Goal: Use online tool/utility: Utilize a website feature to perform a specific function

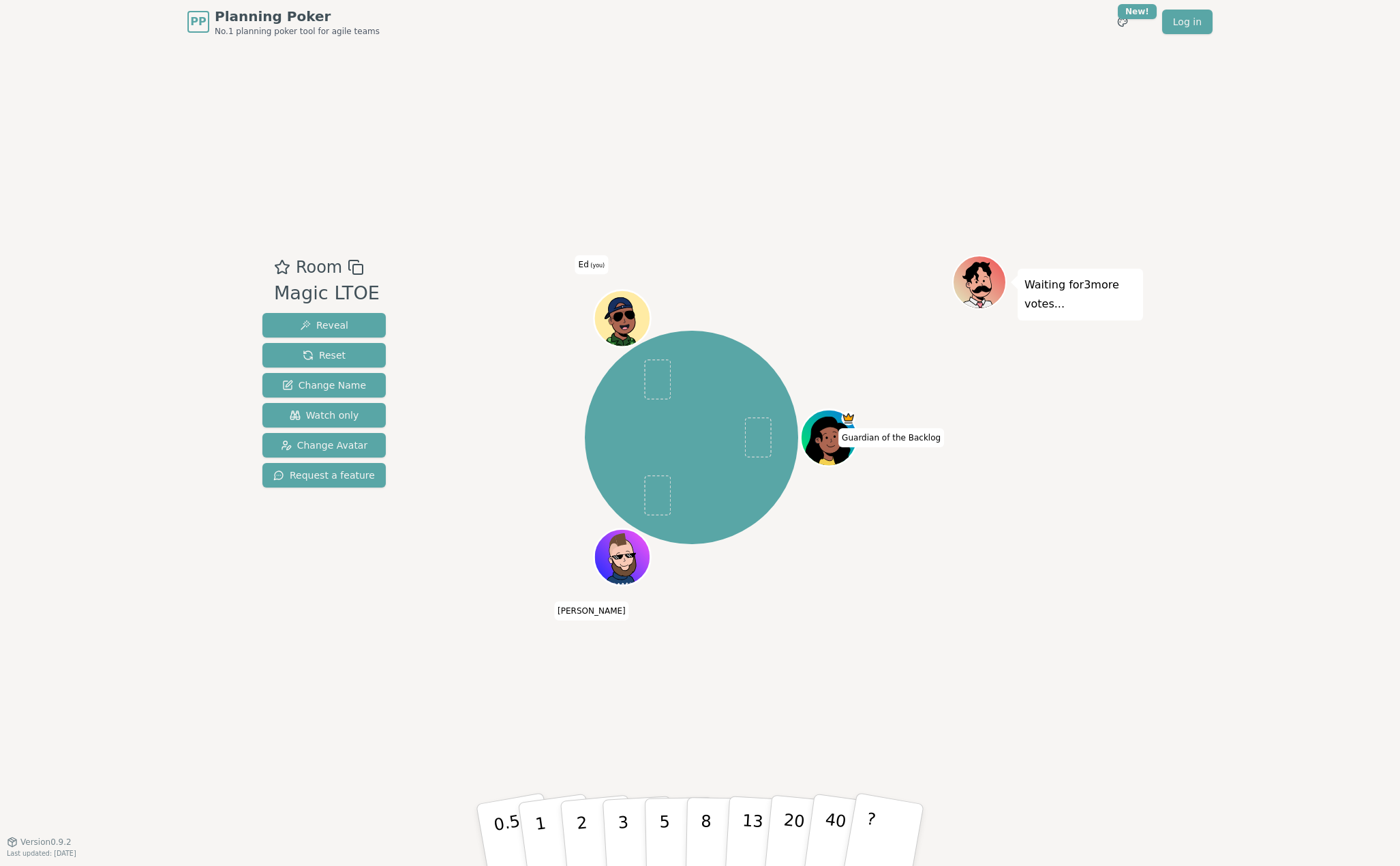
click at [623, 316] on icon at bounding box center [619, 307] width 55 height 23
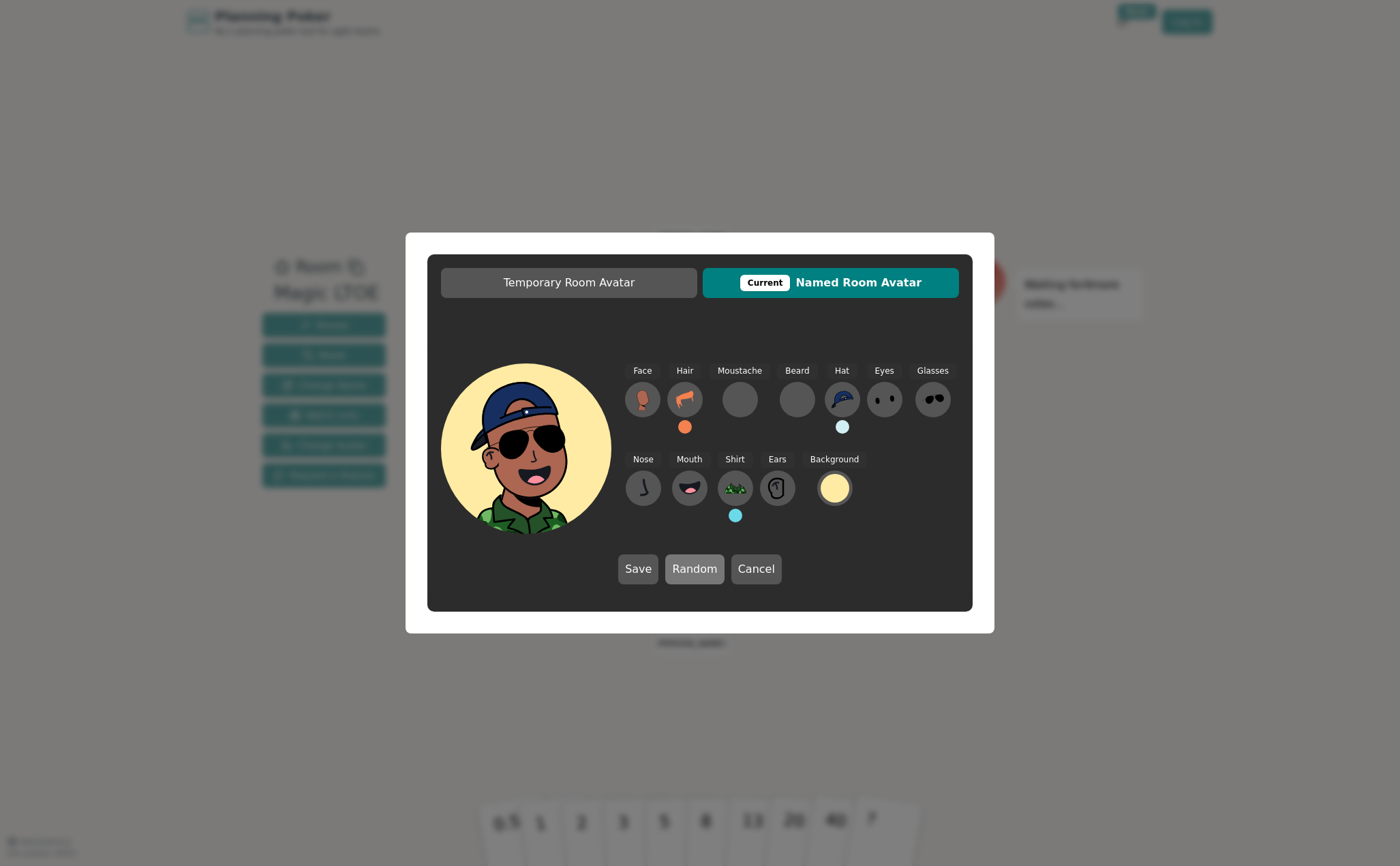
click at [694, 567] on button "Random" at bounding box center [695, 569] width 59 height 30
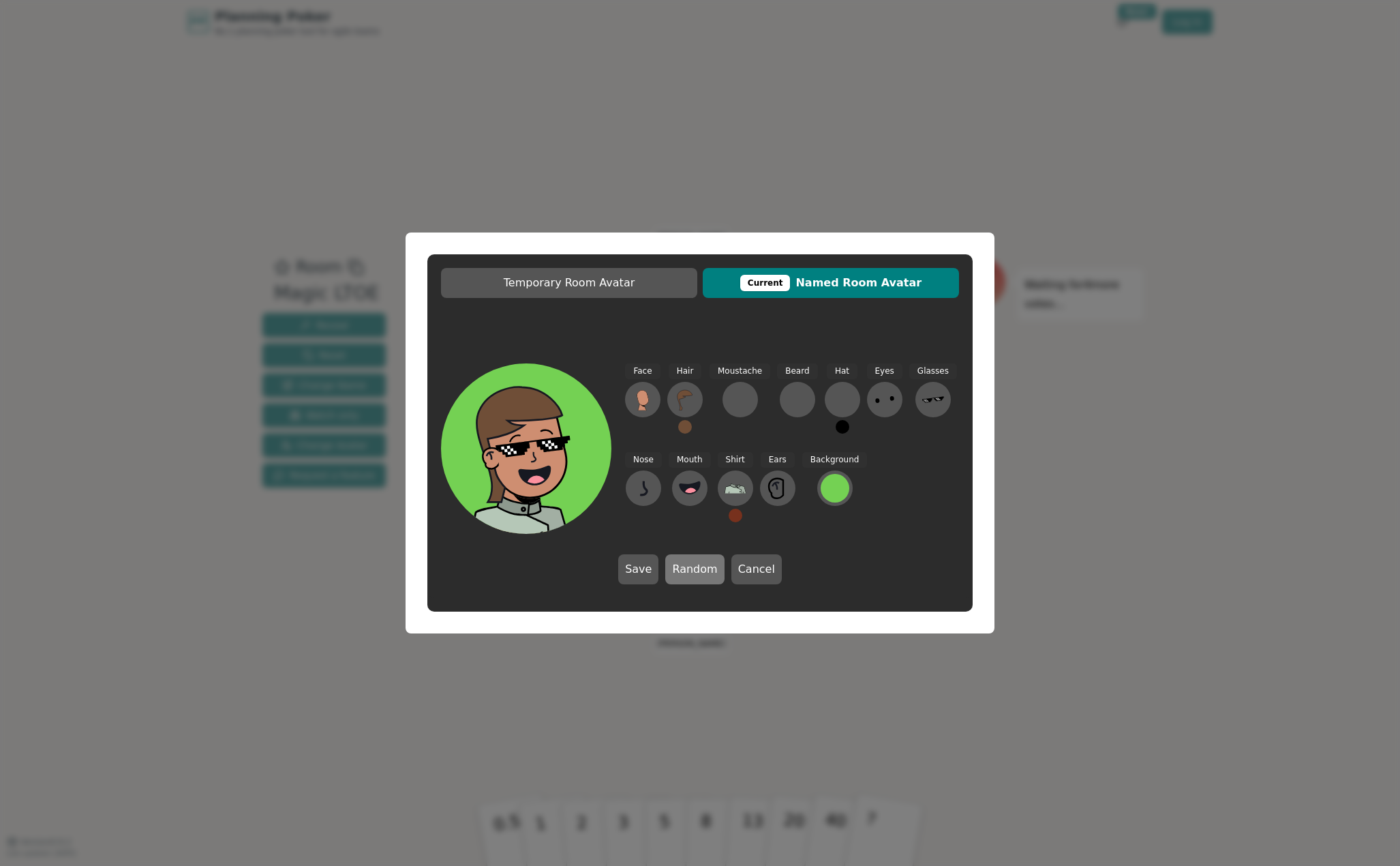
click at [694, 567] on button "Random" at bounding box center [695, 569] width 59 height 30
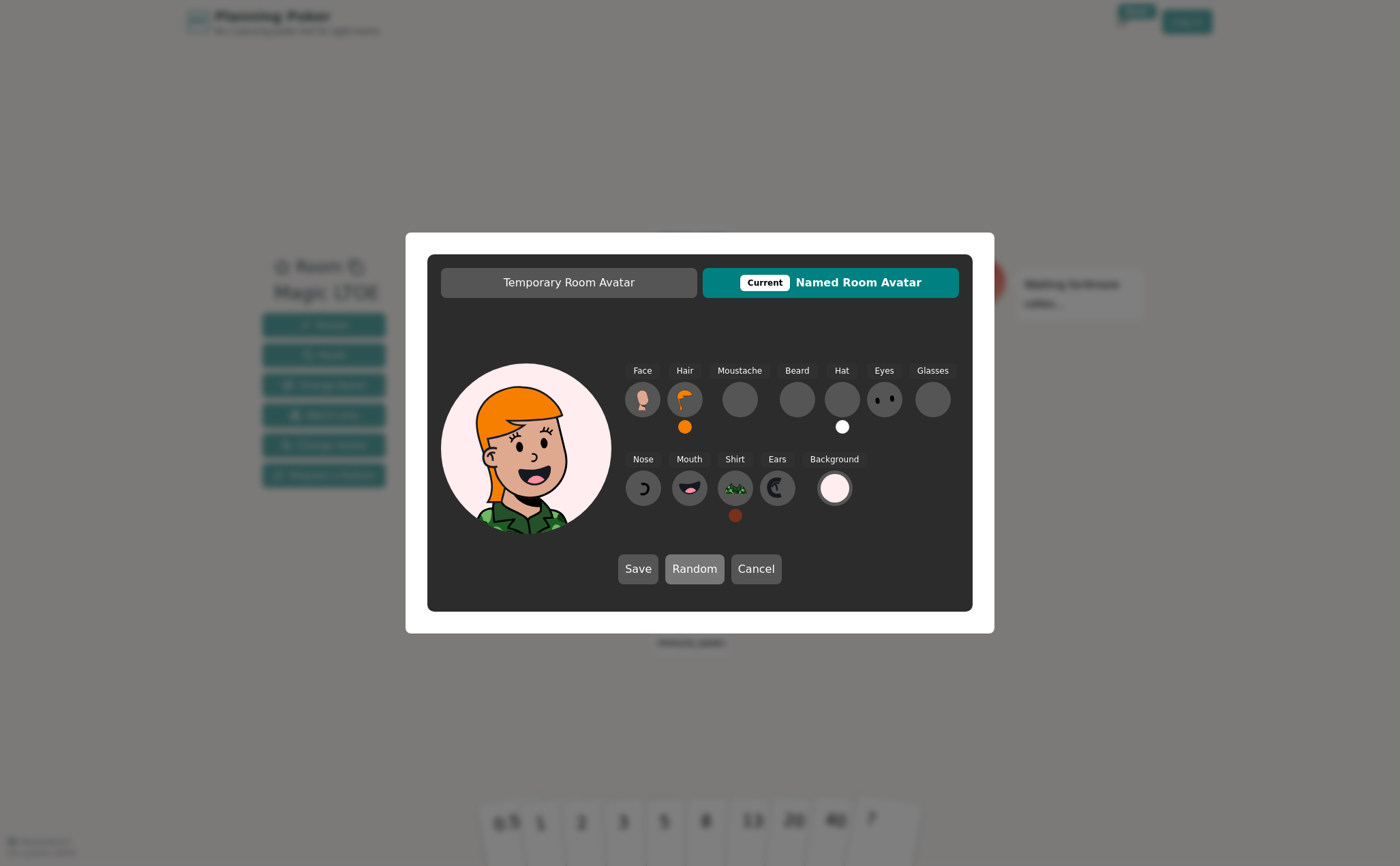
click at [694, 567] on button "Random" at bounding box center [695, 569] width 59 height 30
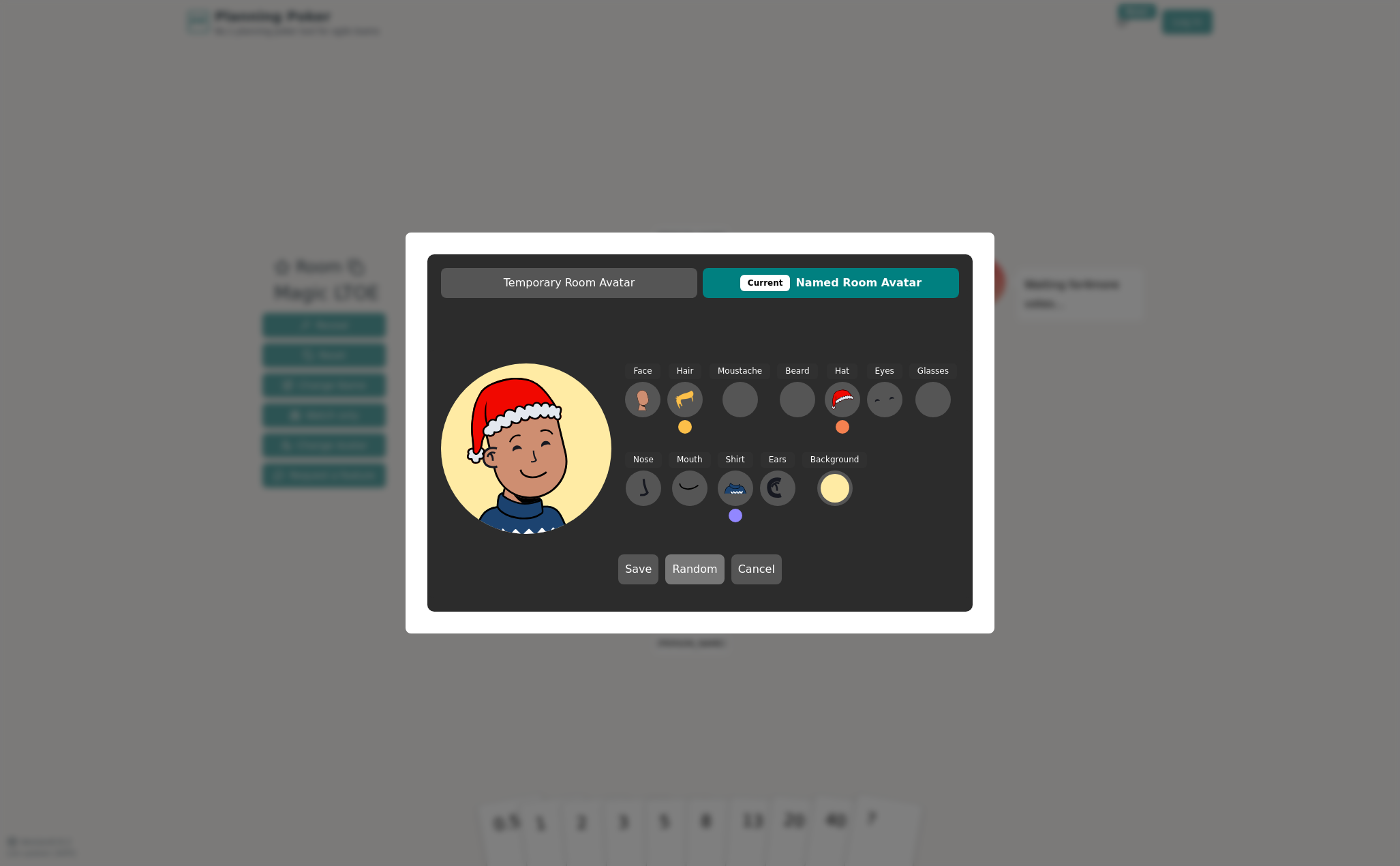
click at [694, 567] on button "Random" at bounding box center [695, 569] width 59 height 30
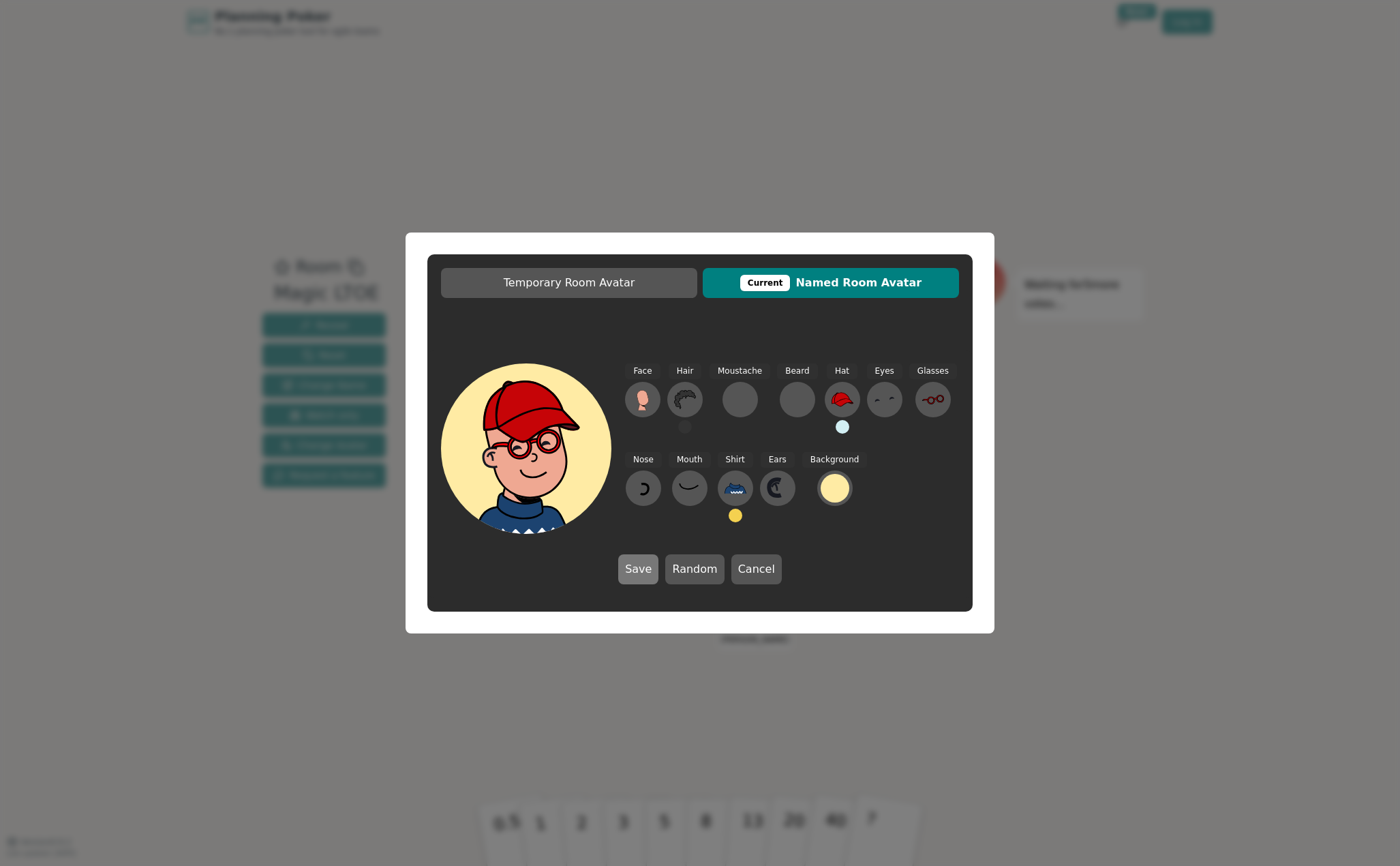
click at [652, 569] on button "Save" at bounding box center [638, 569] width 40 height 30
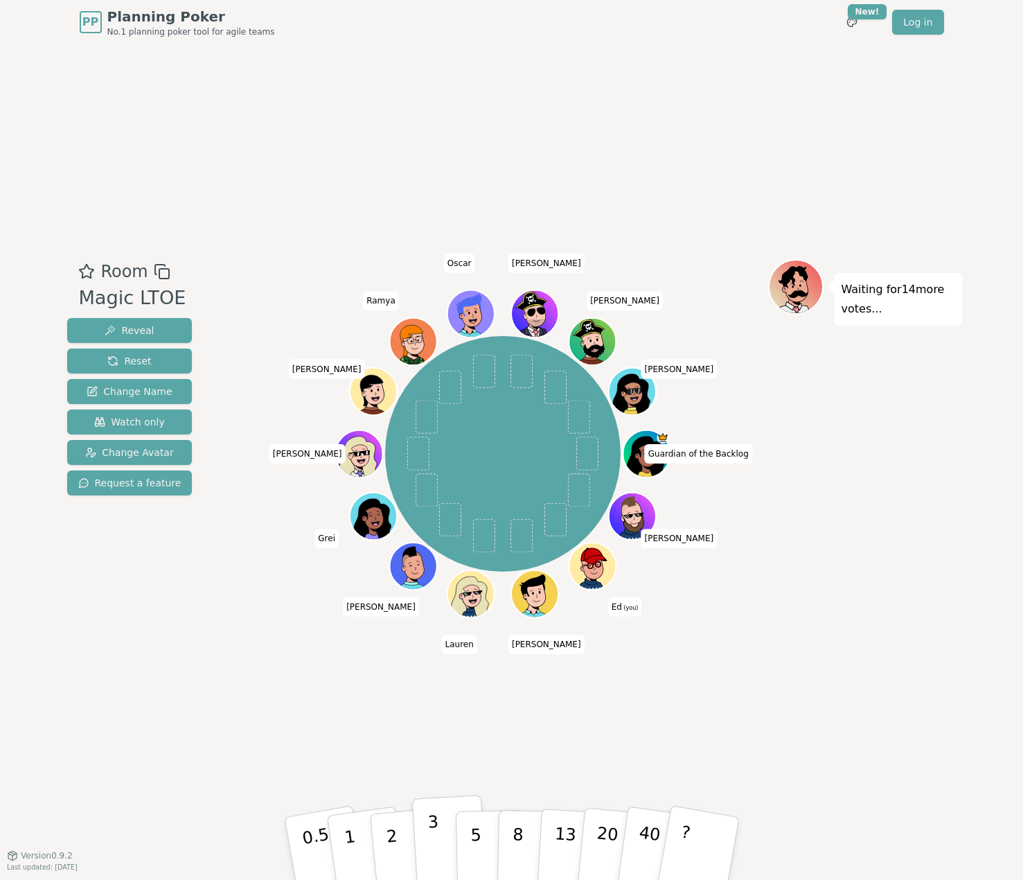
click at [436, 835] on p "3" at bounding box center [434, 850] width 15 height 76
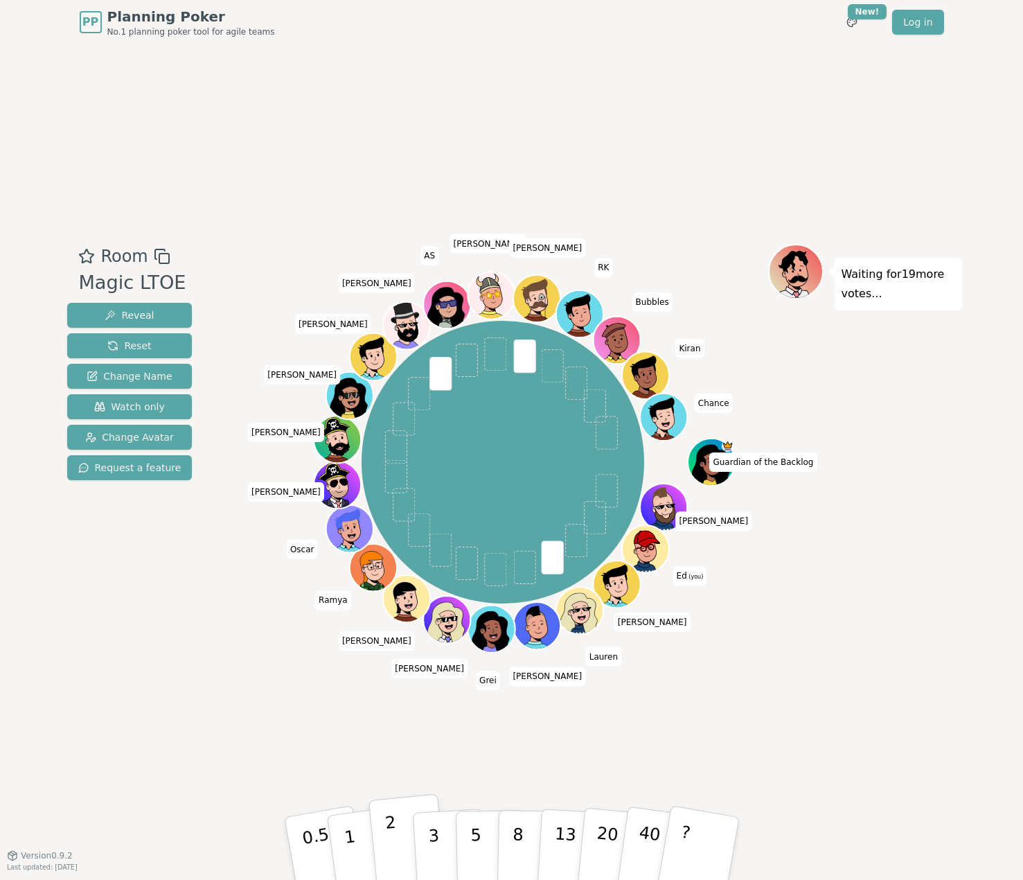
click at [402, 842] on button "2" at bounding box center [407, 849] width 79 height 110
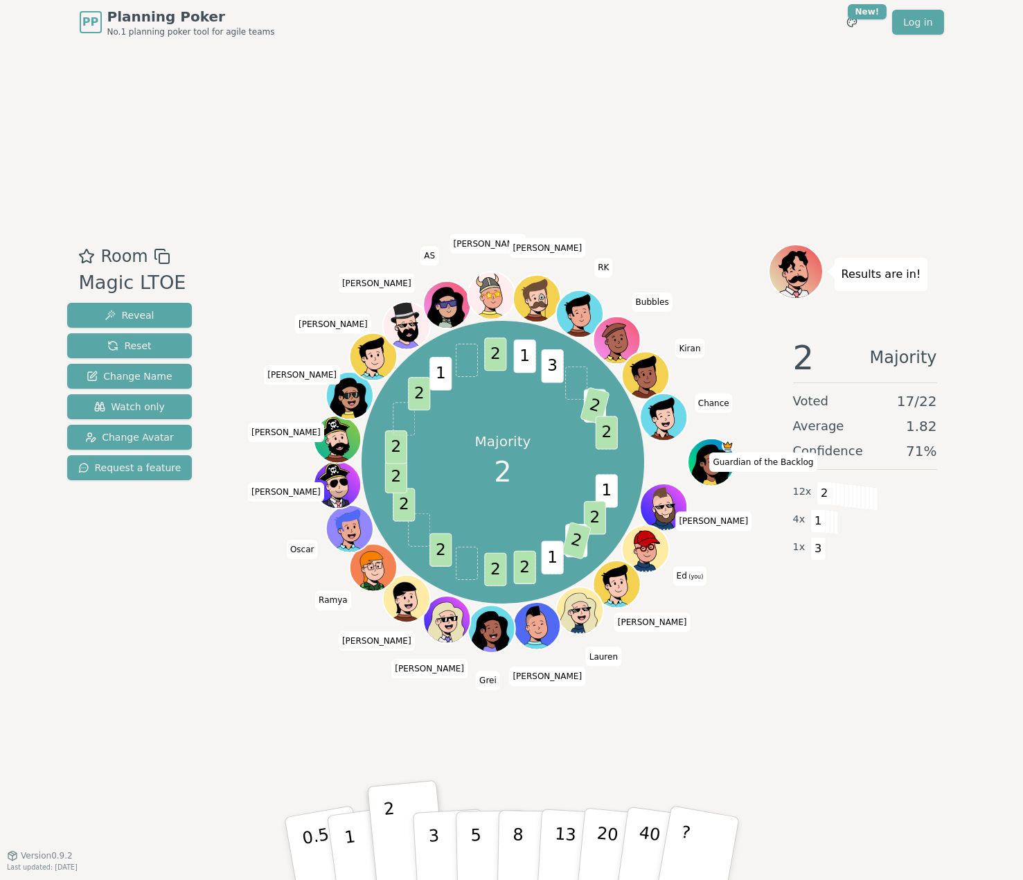
click at [926, 758] on div "Room Magic LTOE Reveal Reset Change Name Watch only Change Avatar Request a fea…" at bounding box center [512, 449] width 901 height 811
click at [358, 842] on button "1" at bounding box center [366, 849] width 82 height 112
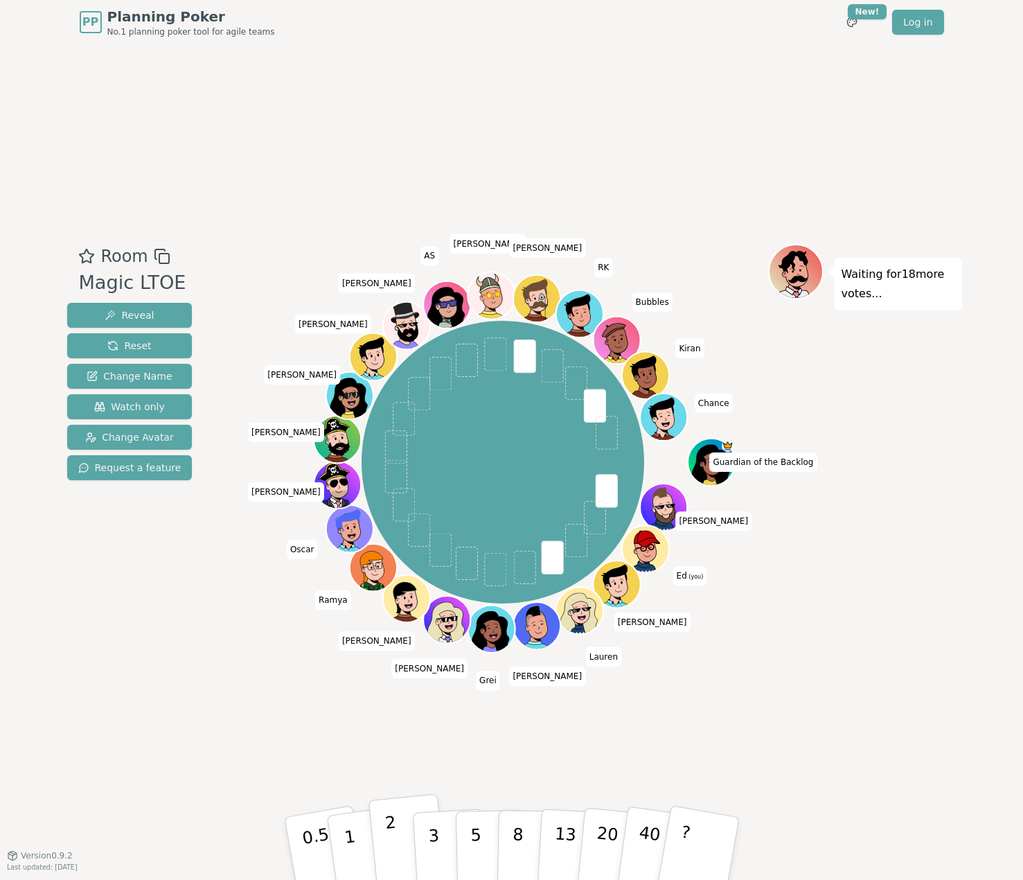
click at [394, 841] on p "2" at bounding box center [393, 851] width 18 height 76
click at [30, 646] on div "PP Planning Poker No.1 planning poker tool for agile teams Toggle theme New! Lo…" at bounding box center [511, 440] width 1023 height 880
drag, startPoint x: 428, startPoint y: 840, endPoint x: 473, endPoint y: 817, distance: 50.5
click at [428, 841] on button "3" at bounding box center [450, 862] width 76 height 108
click at [437, 851] on button "3" at bounding box center [449, 849] width 76 height 108
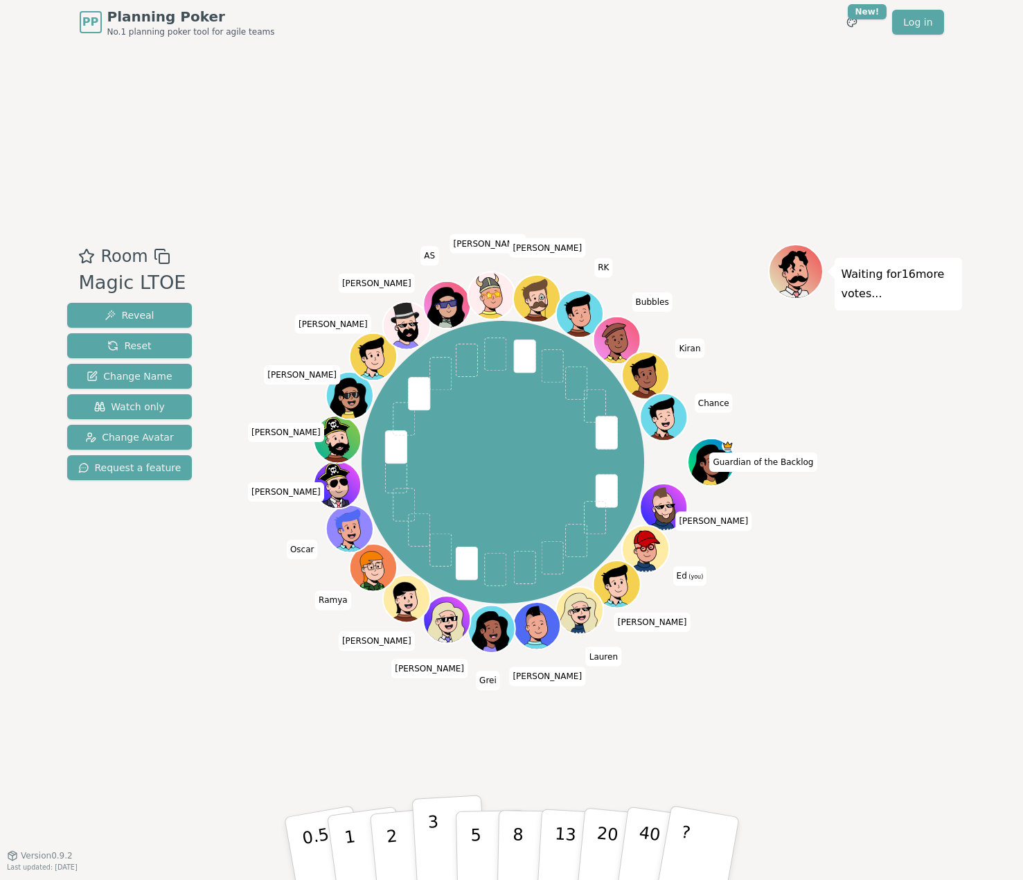
click at [419, 840] on button "3" at bounding box center [449, 849] width 76 height 108
